Goal: Communication & Community: Answer question/provide support

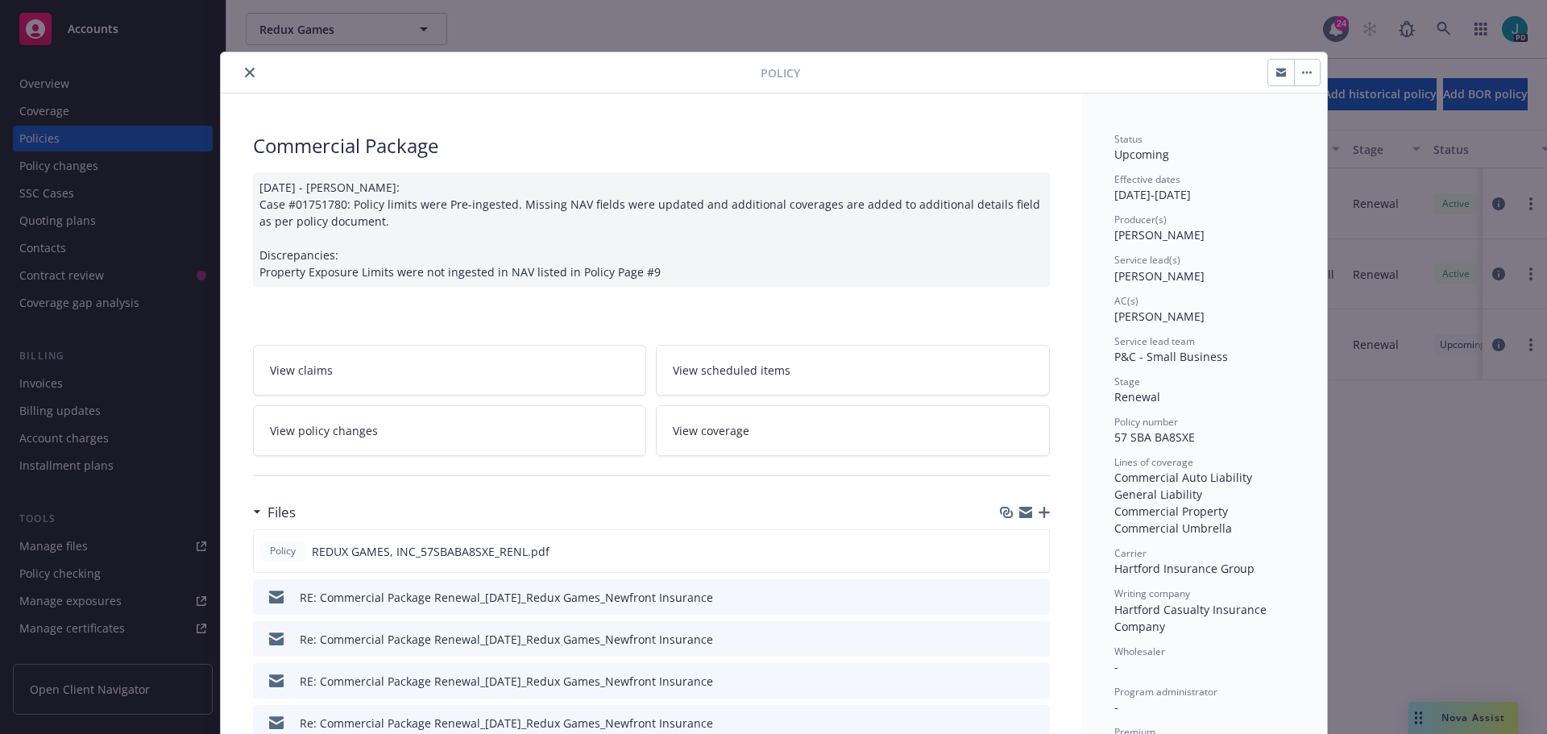
click at [248, 72] on button "close" at bounding box center [249, 72] width 19 height 19
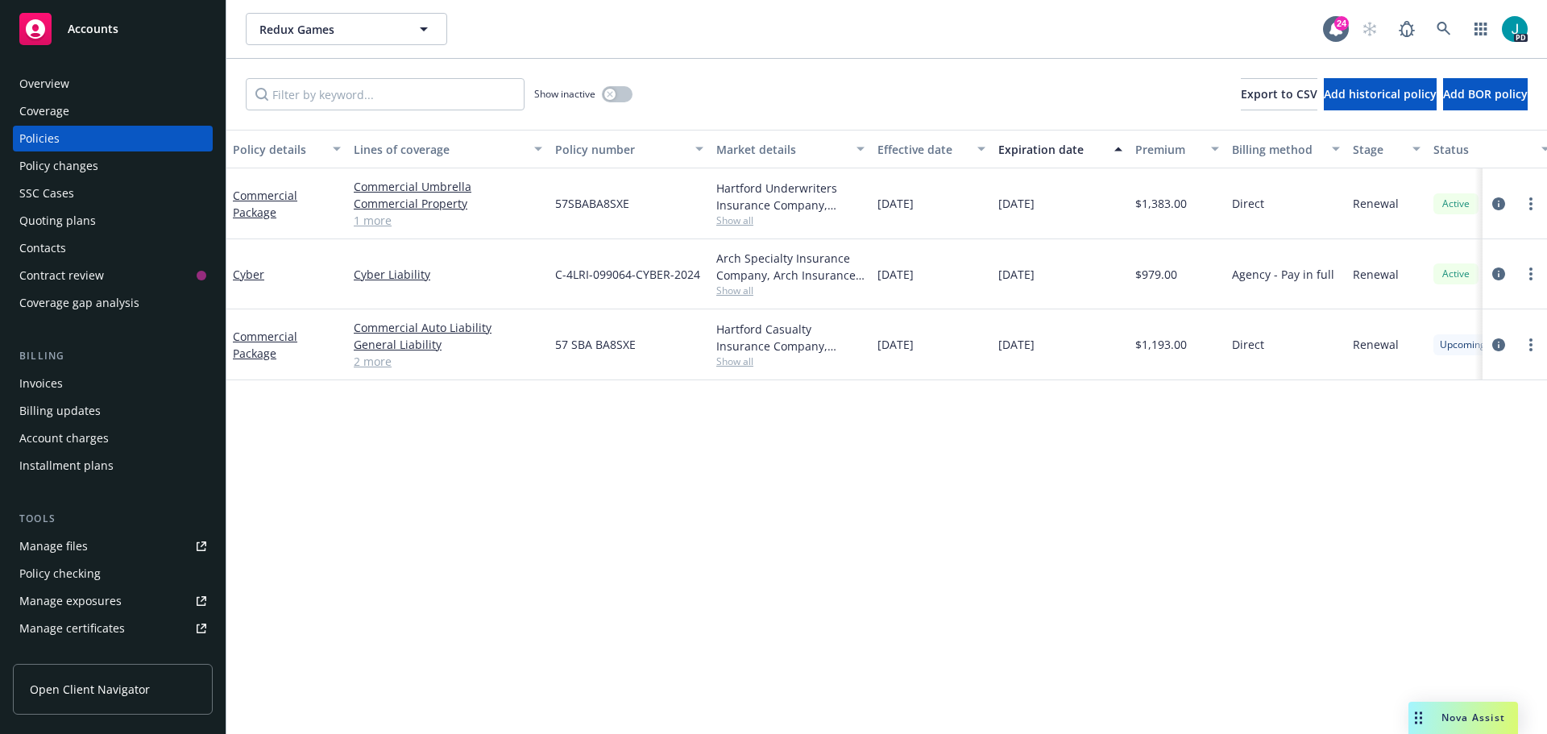
click at [1470, 715] on span "Nova Assist" at bounding box center [1473, 718] width 64 height 14
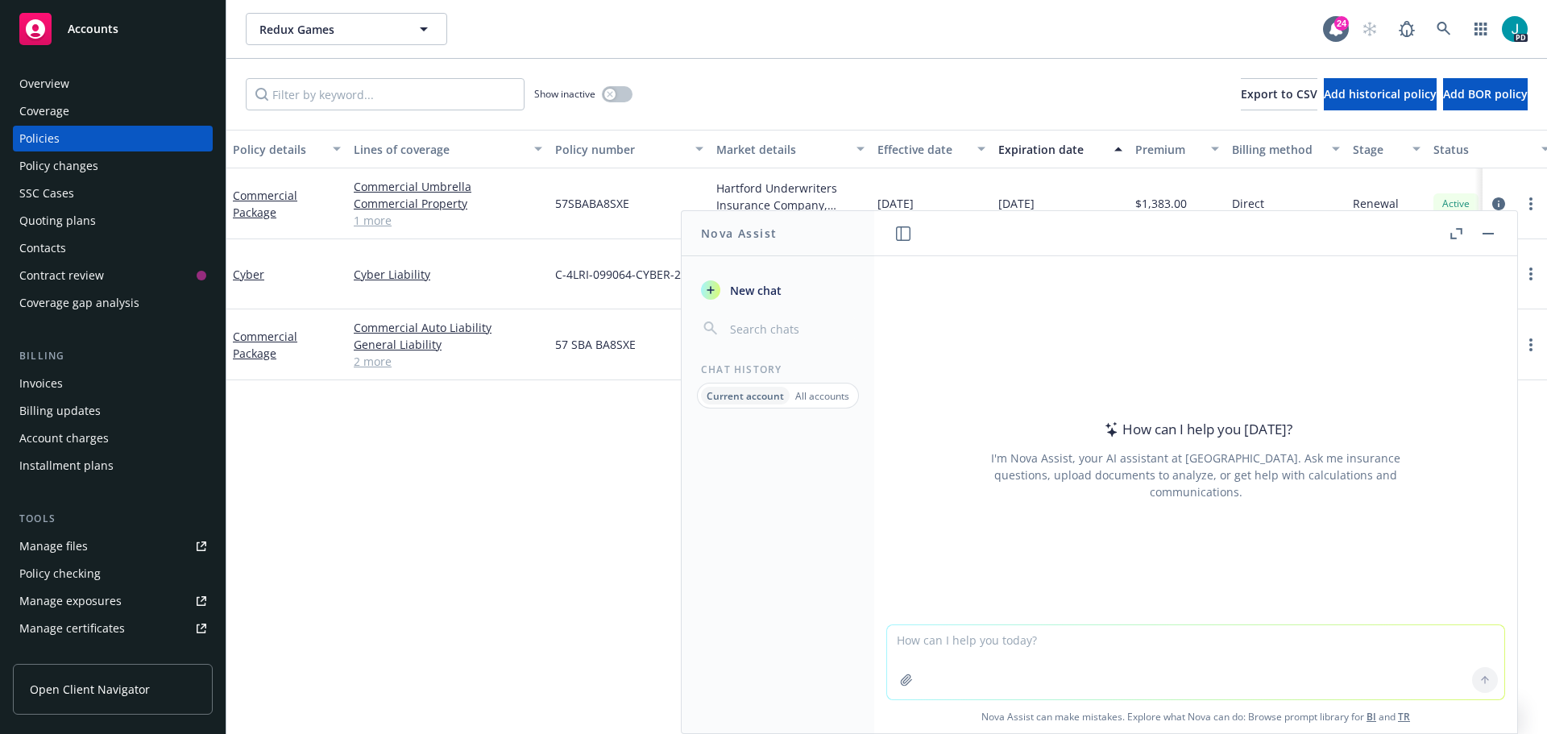
click at [1106, 644] on textarea at bounding box center [1195, 662] width 617 height 74
click at [985, 652] on textarea "Hi" at bounding box center [1195, 662] width 617 height 76
click at [1067, 664] on textarea "Hi" at bounding box center [1195, 662] width 617 height 76
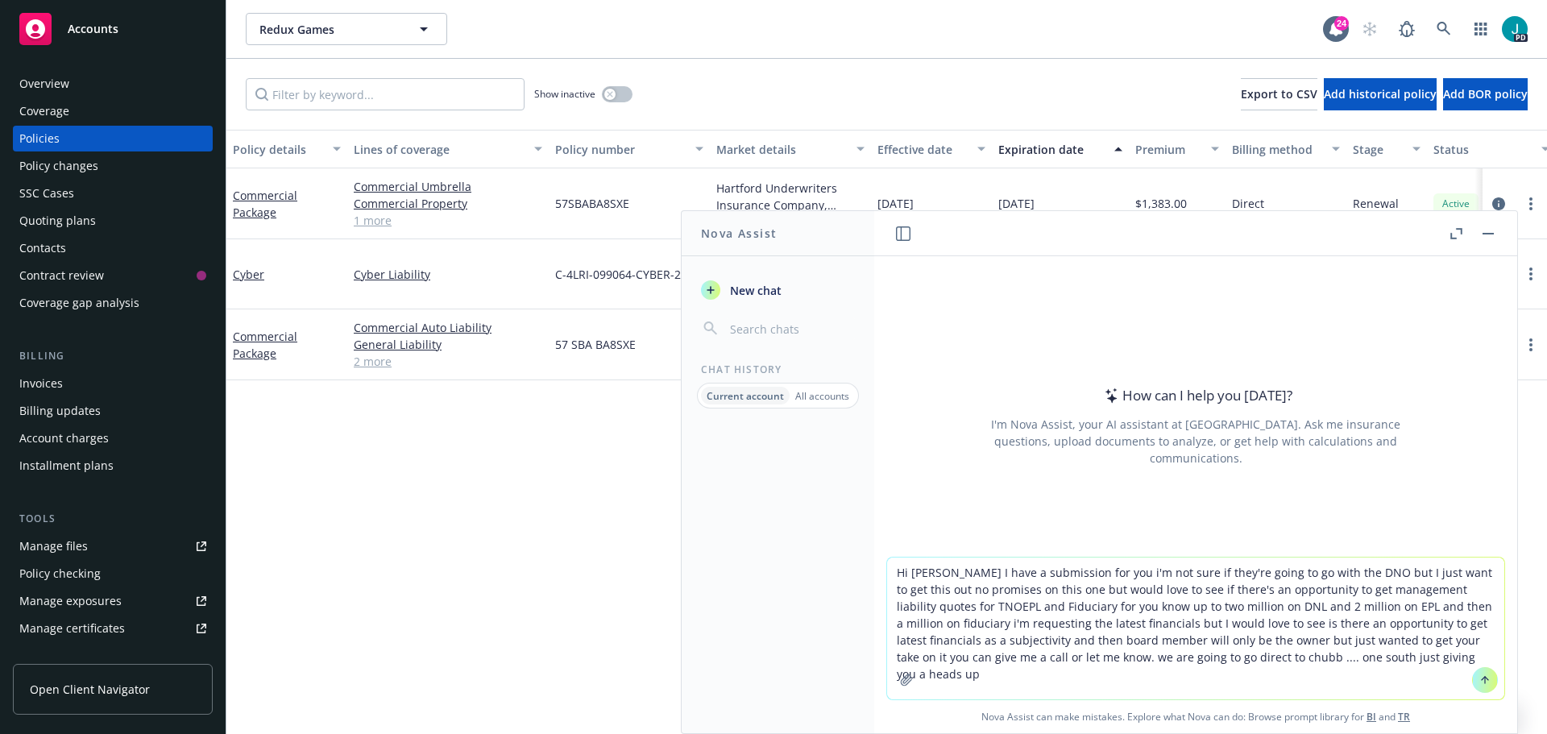
type textarea "Hi [PERSON_NAME] I have a submission for you i'm not sure if they're going to g…"
click at [1479, 685] on icon at bounding box center [1484, 679] width 11 height 11
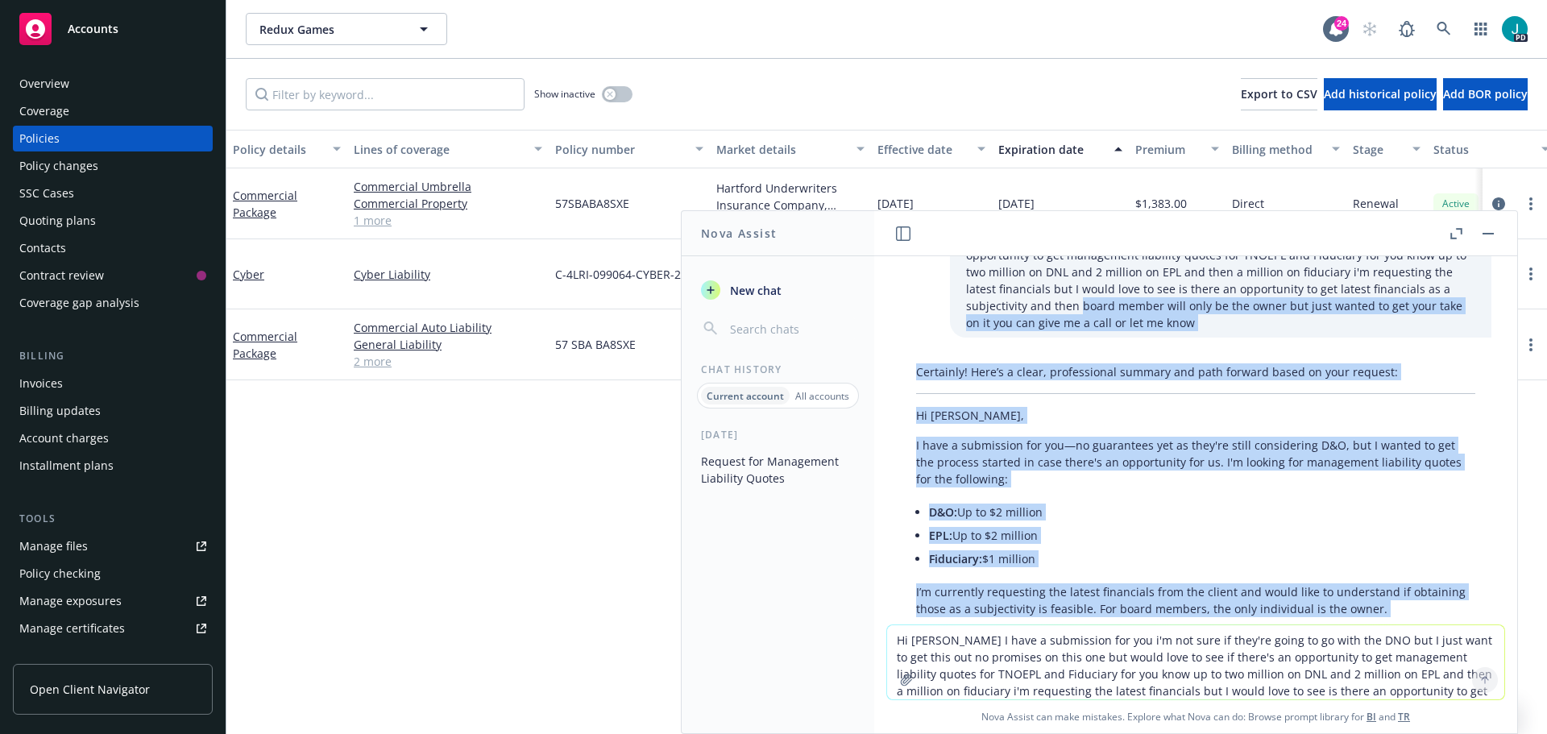
scroll to position [52, 0]
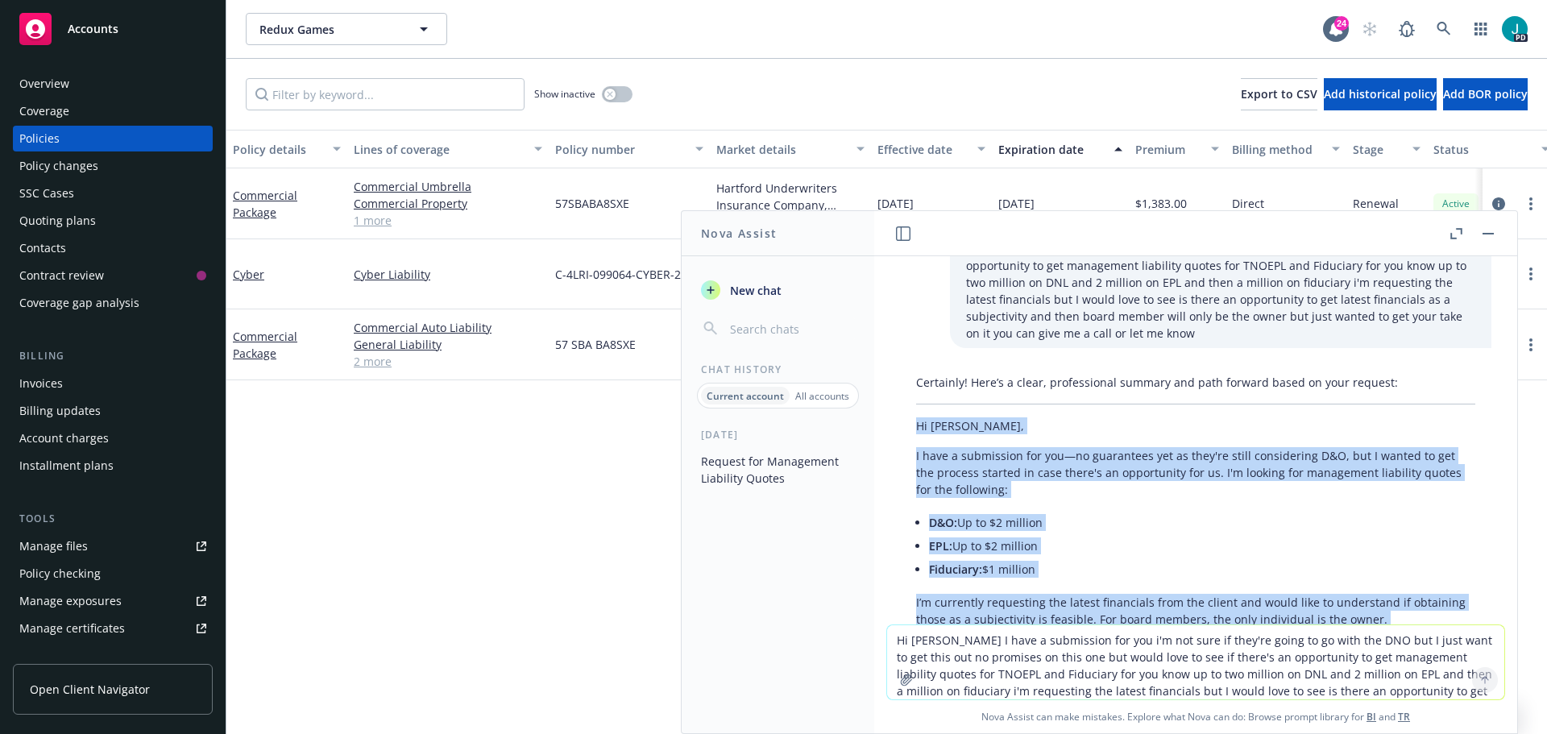
drag, startPoint x: 1077, startPoint y: 496, endPoint x: 912, endPoint y: 422, distance: 181.0
click at [912, 422] on div "Certainly! Here’s a clear, professional summary and path forward based on your …" at bounding box center [1195, 569] width 591 height 404
copy div "Hi [PERSON_NAME], I have a submission for you—no guarantees yet as they're stil…"
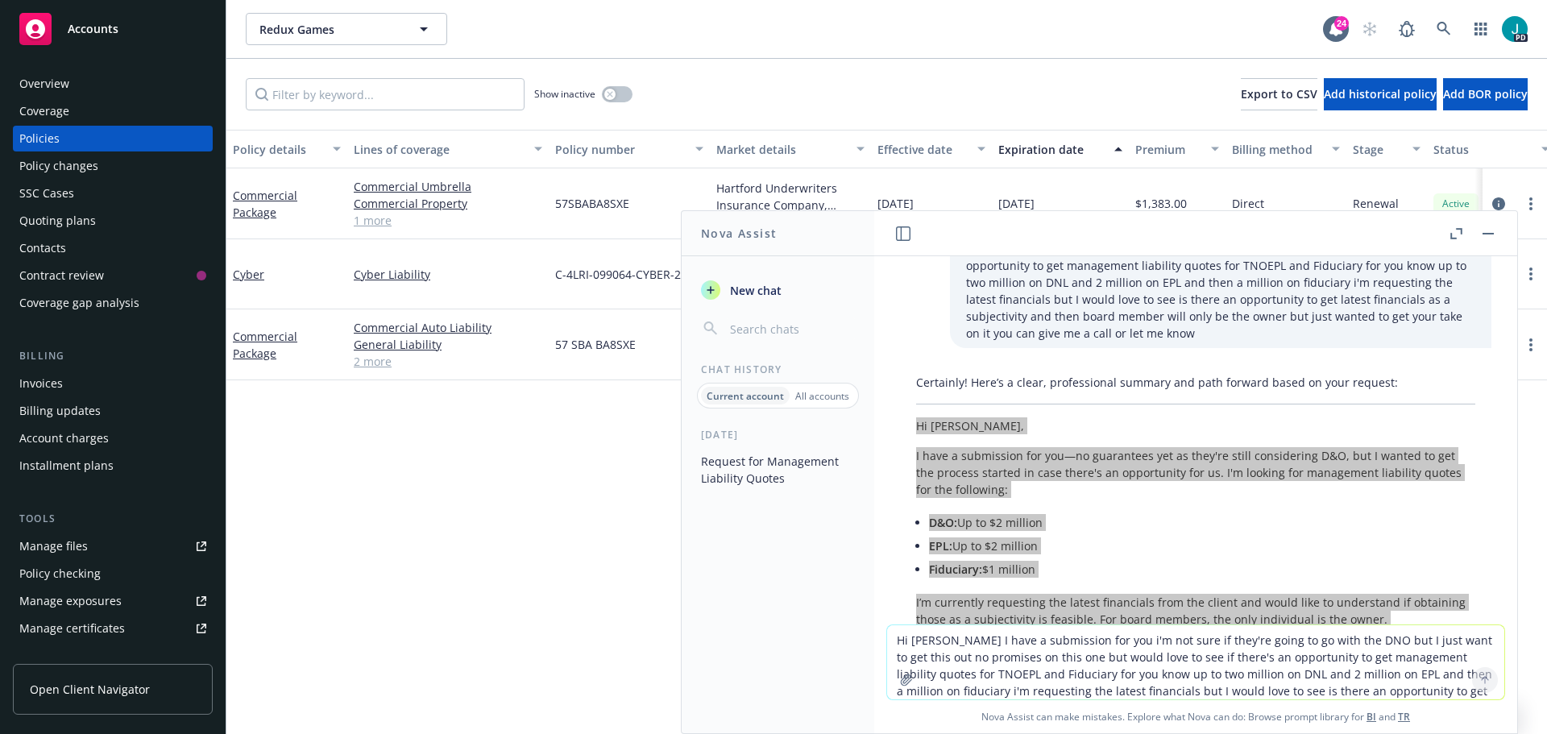
scroll to position [267, 0]
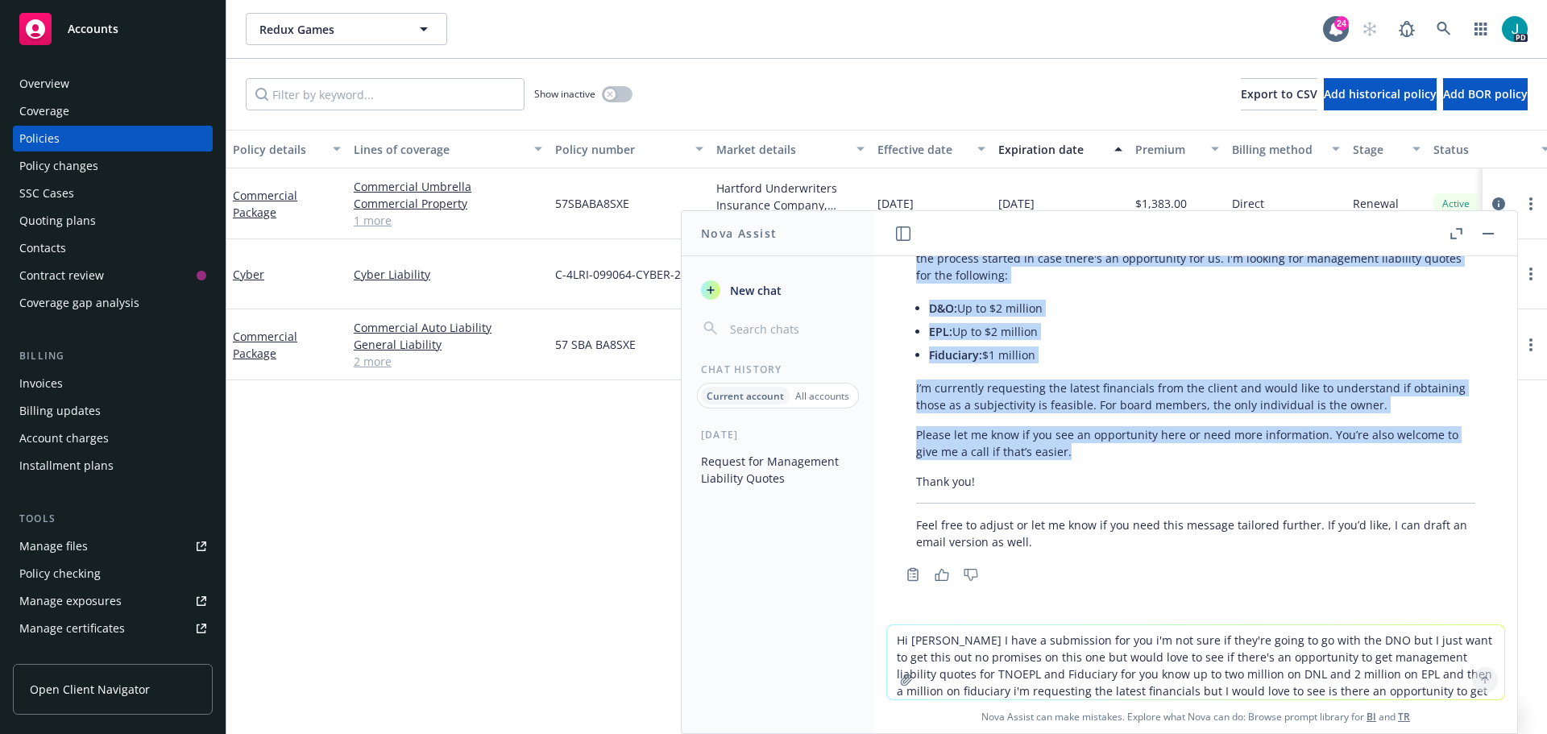
click at [1071, 447] on p "Please let me know if you see an opportunity here or need more information. You…" at bounding box center [1195, 443] width 559 height 34
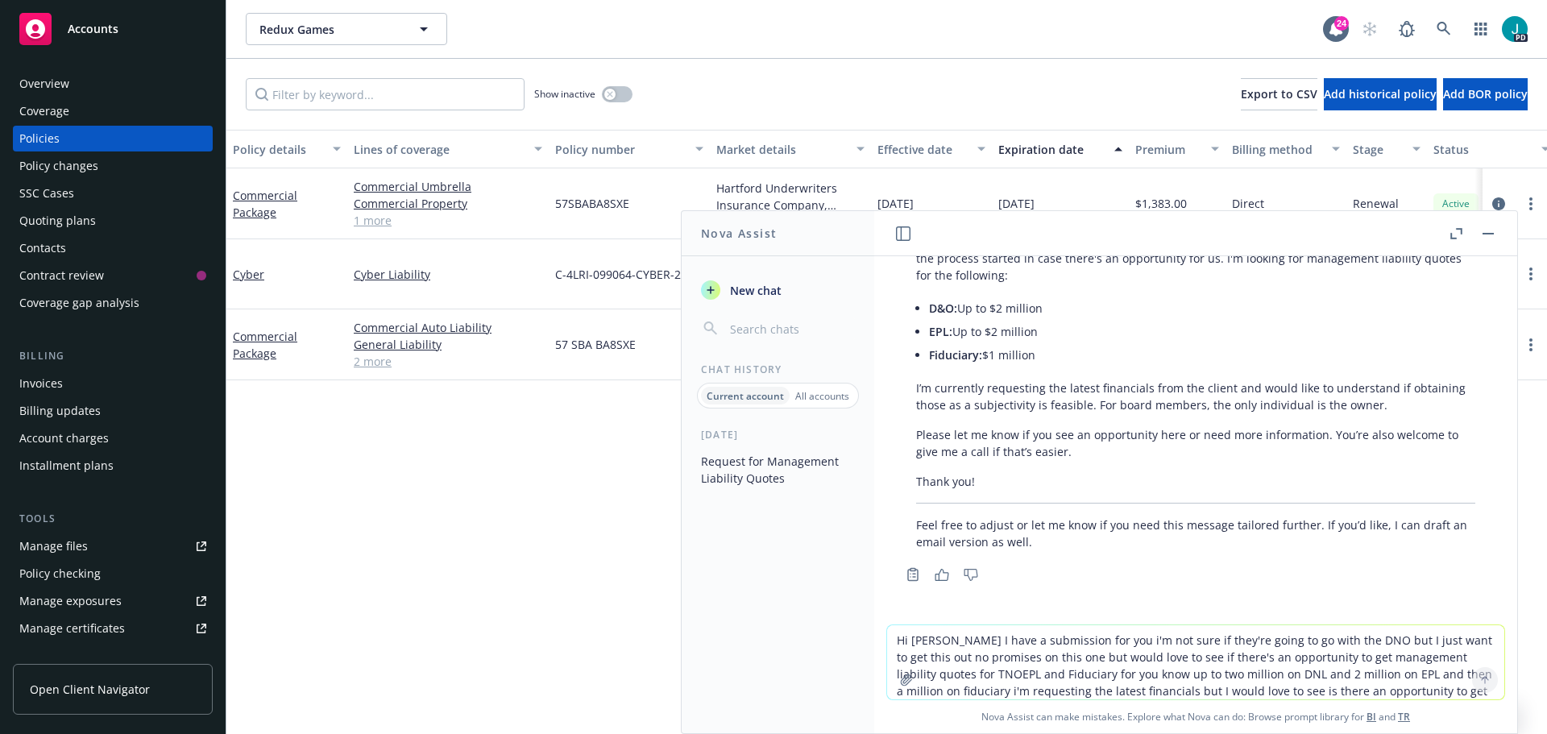
click at [959, 636] on textarea "Hi [PERSON_NAME] I have a submission for you i'm not sure if they're going to g…" at bounding box center [1195, 662] width 617 height 74
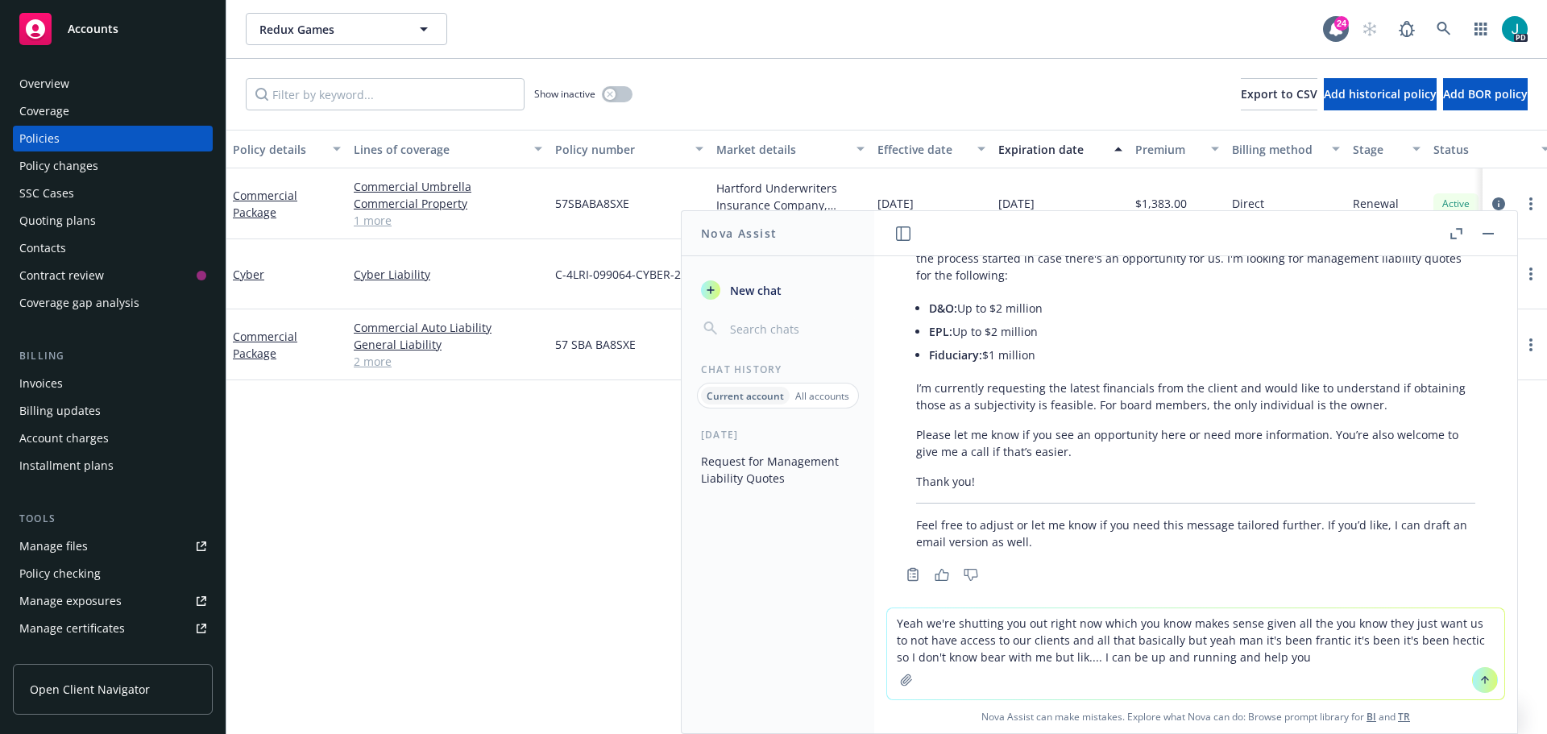
type textarea "Yeah we're shutting you out right now which you know makes sense given all the …"
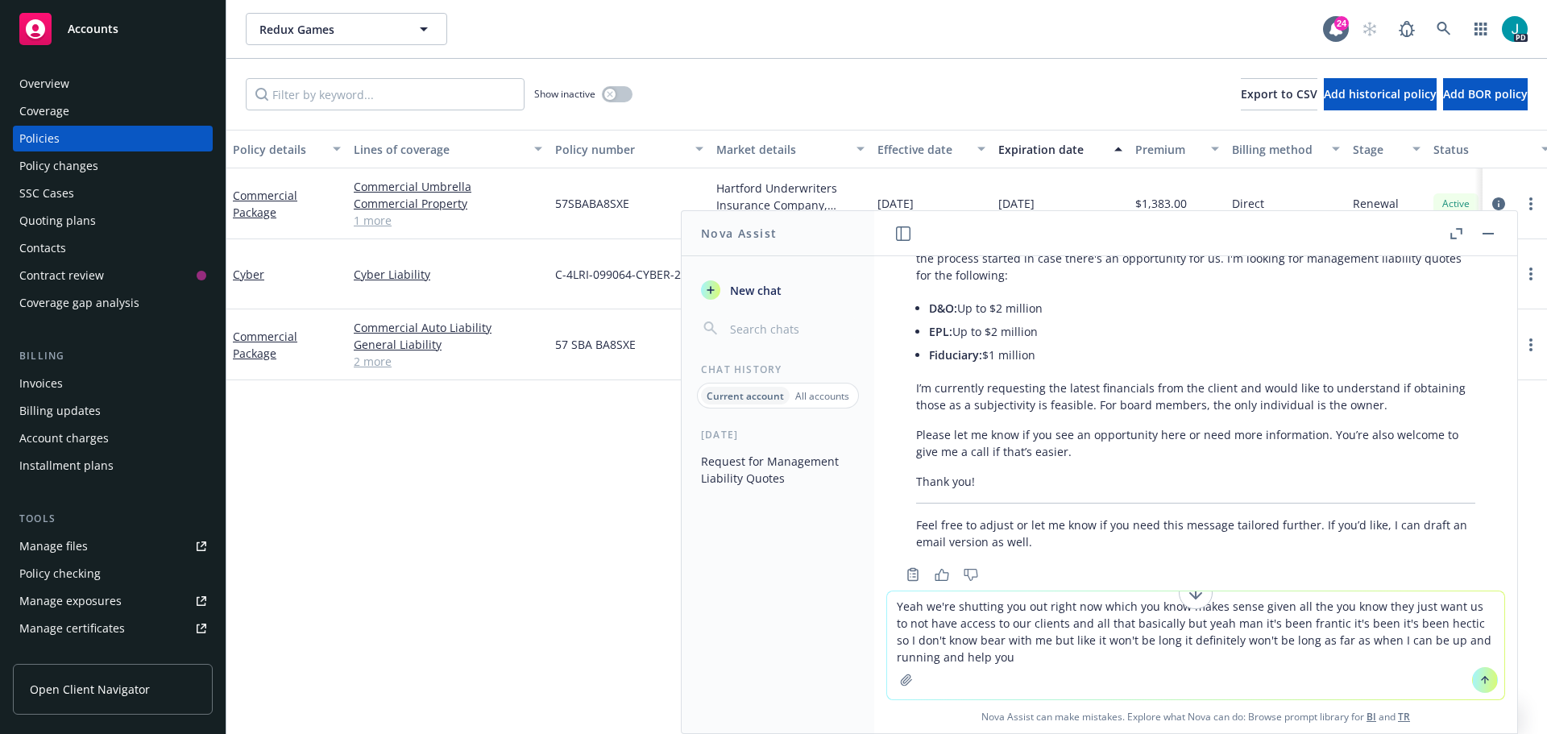
drag, startPoint x: 976, startPoint y: 659, endPoint x: 827, endPoint y: 589, distance: 165.4
click at [873, 590] on div "Nova Assist New chat Chat History Current account All accounts [DATE] Request f…" at bounding box center [1195, 472] width 644 height 524
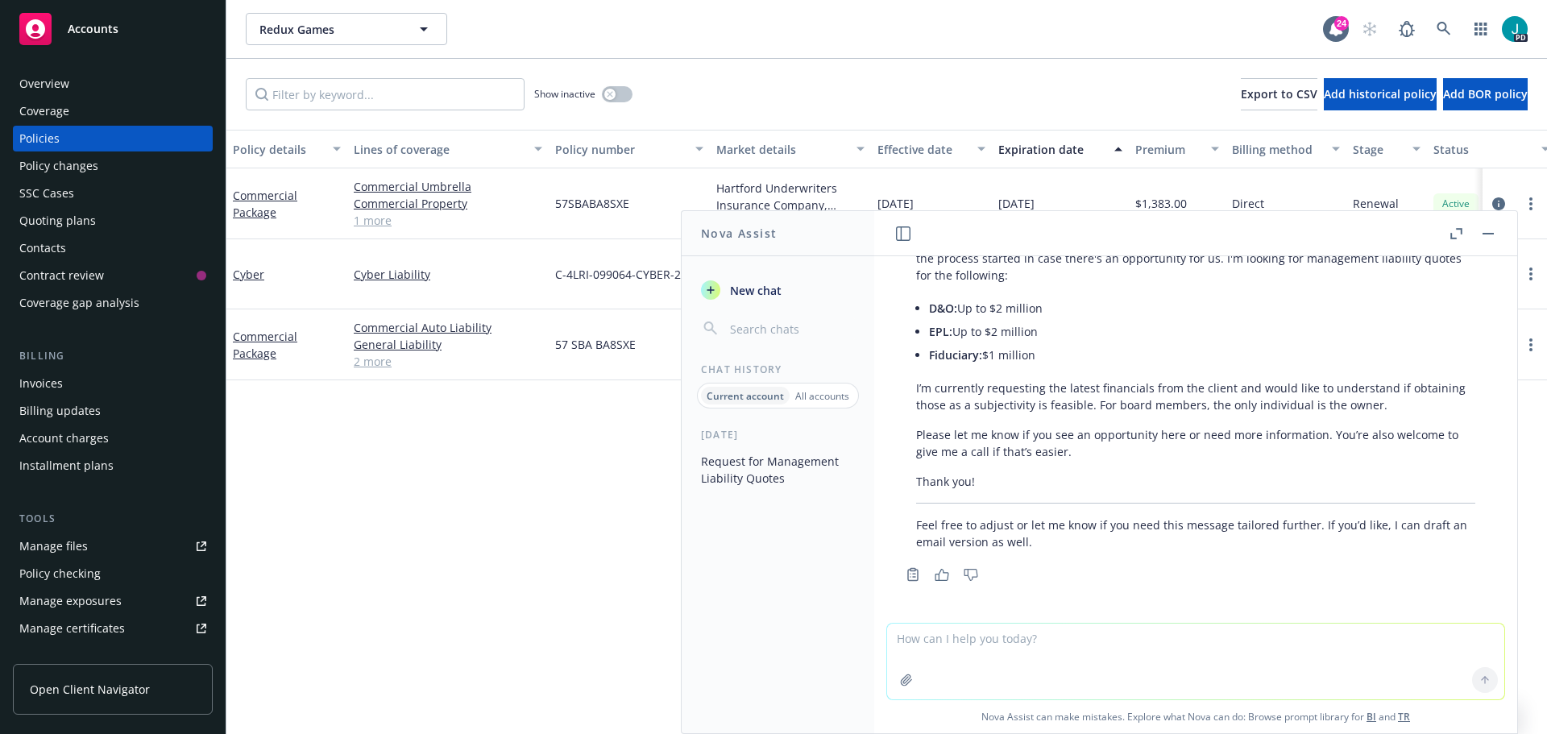
click at [967, 637] on textarea at bounding box center [1195, 662] width 617 height 76
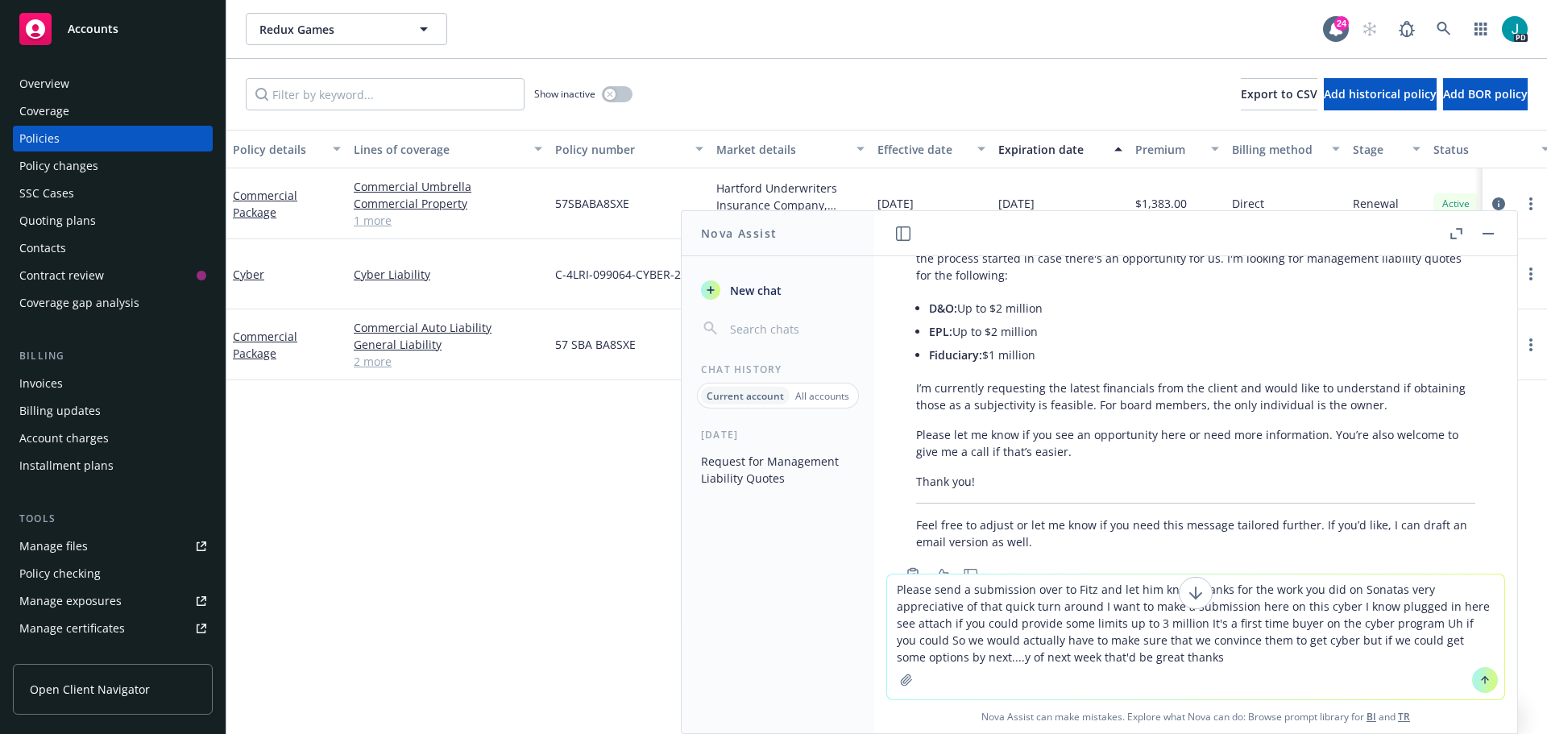
type textarea "Please send a submission over to Fitz and let him know thanks for the work you …"
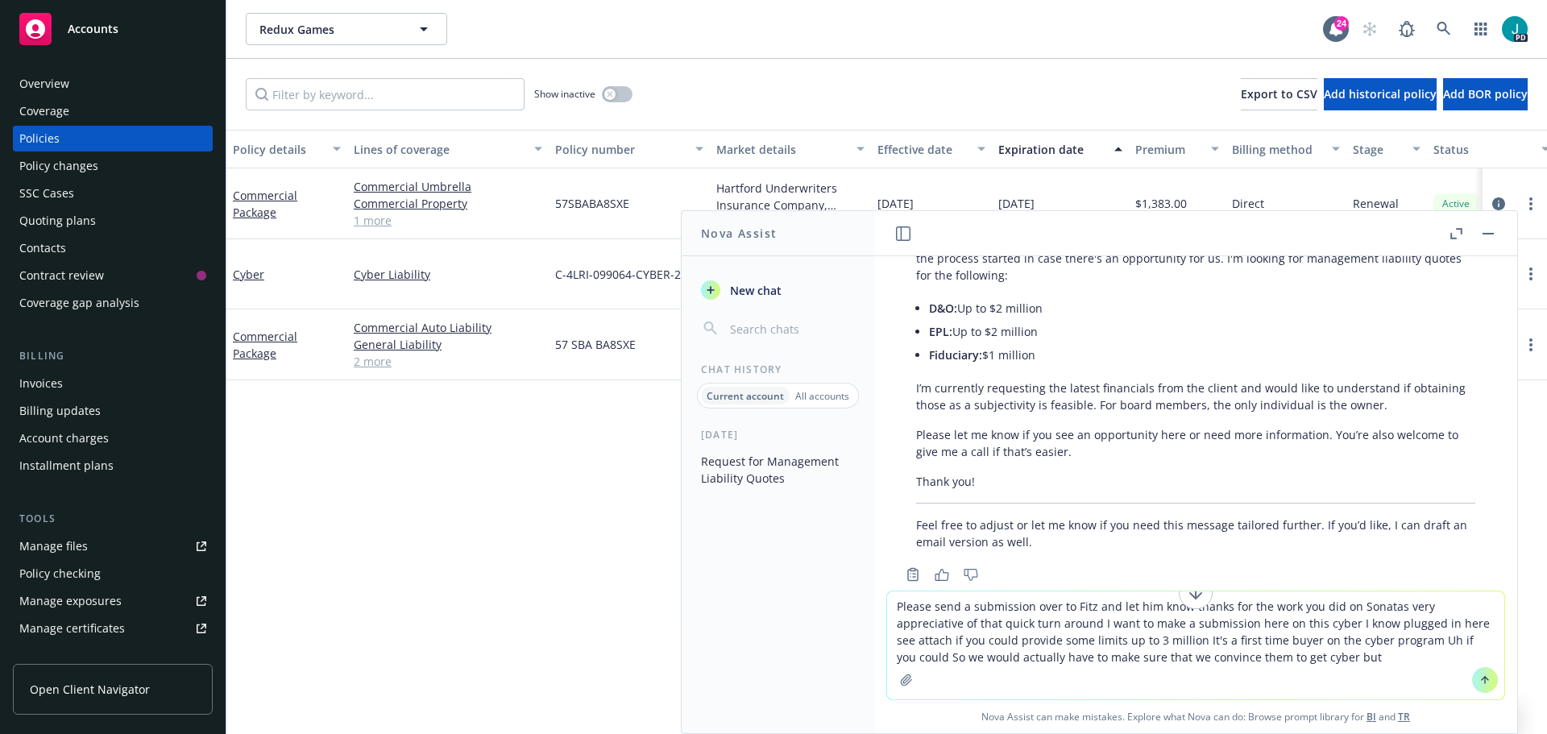
drag, startPoint x: 1479, startPoint y: 683, endPoint x: 1461, endPoint y: 680, distance: 18.8
click at [1479, 683] on icon at bounding box center [1484, 679] width 11 height 11
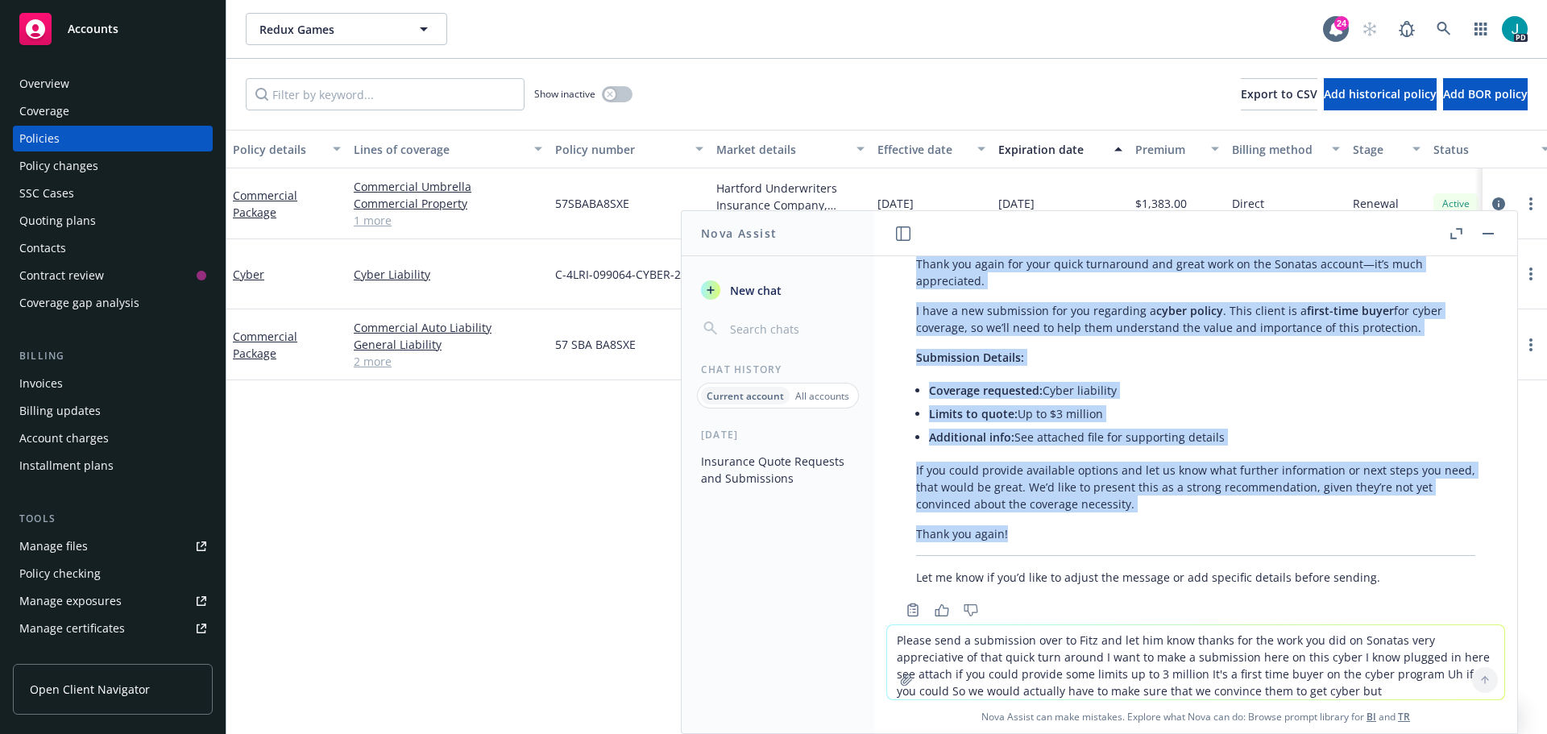
scroll to position [687, 0]
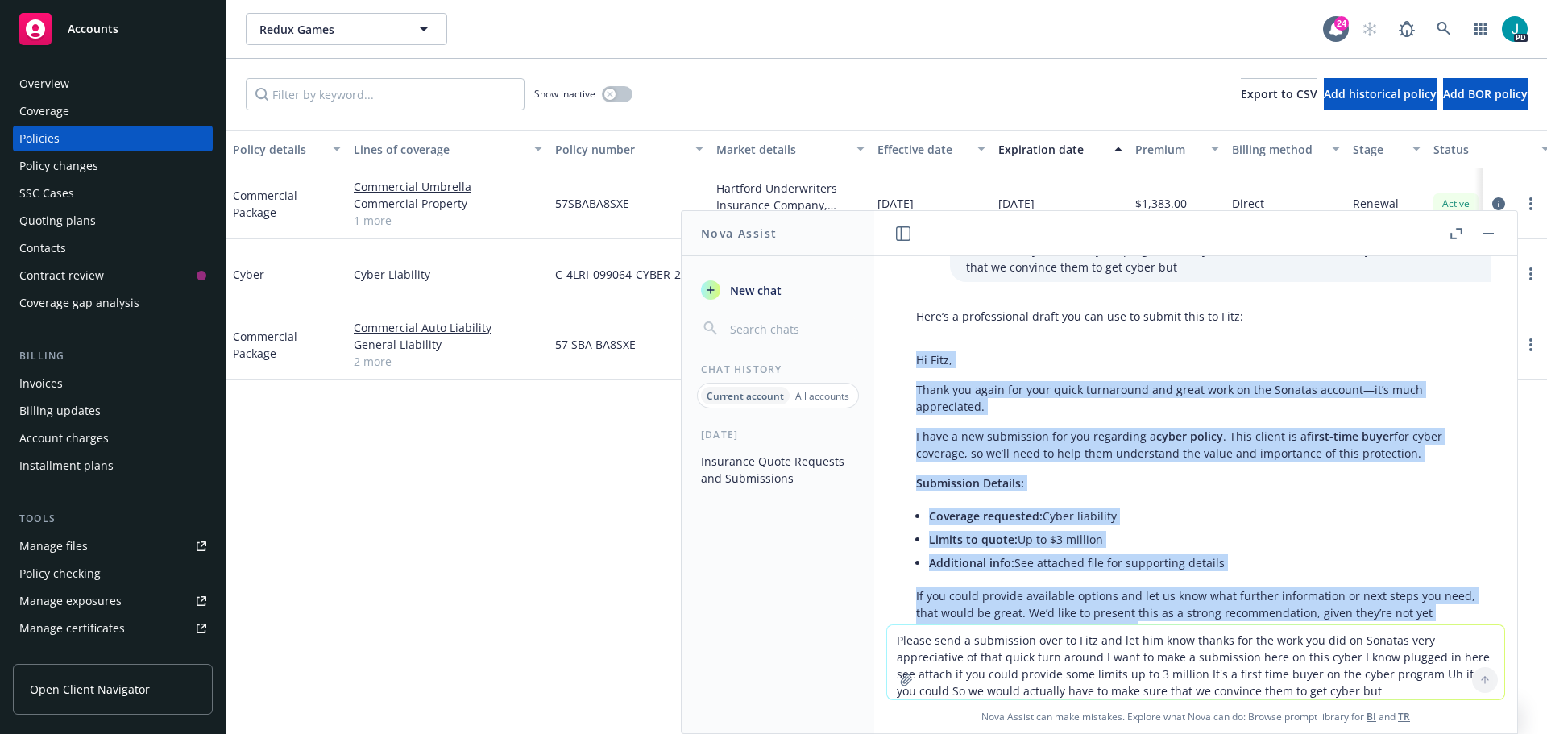
drag, startPoint x: 1016, startPoint y: 501, endPoint x: 916, endPoint y: 366, distance: 168.2
click at [916, 366] on div "Here’s a professional draft you can use to submit this to Fitz: Hi [PERSON_NAME…" at bounding box center [1195, 509] width 591 height 416
copy div "Hi Fitz, Thank you again for your quick turnaround and great work on the Sonata…"
